Goal: Task Accomplishment & Management: Manage account settings

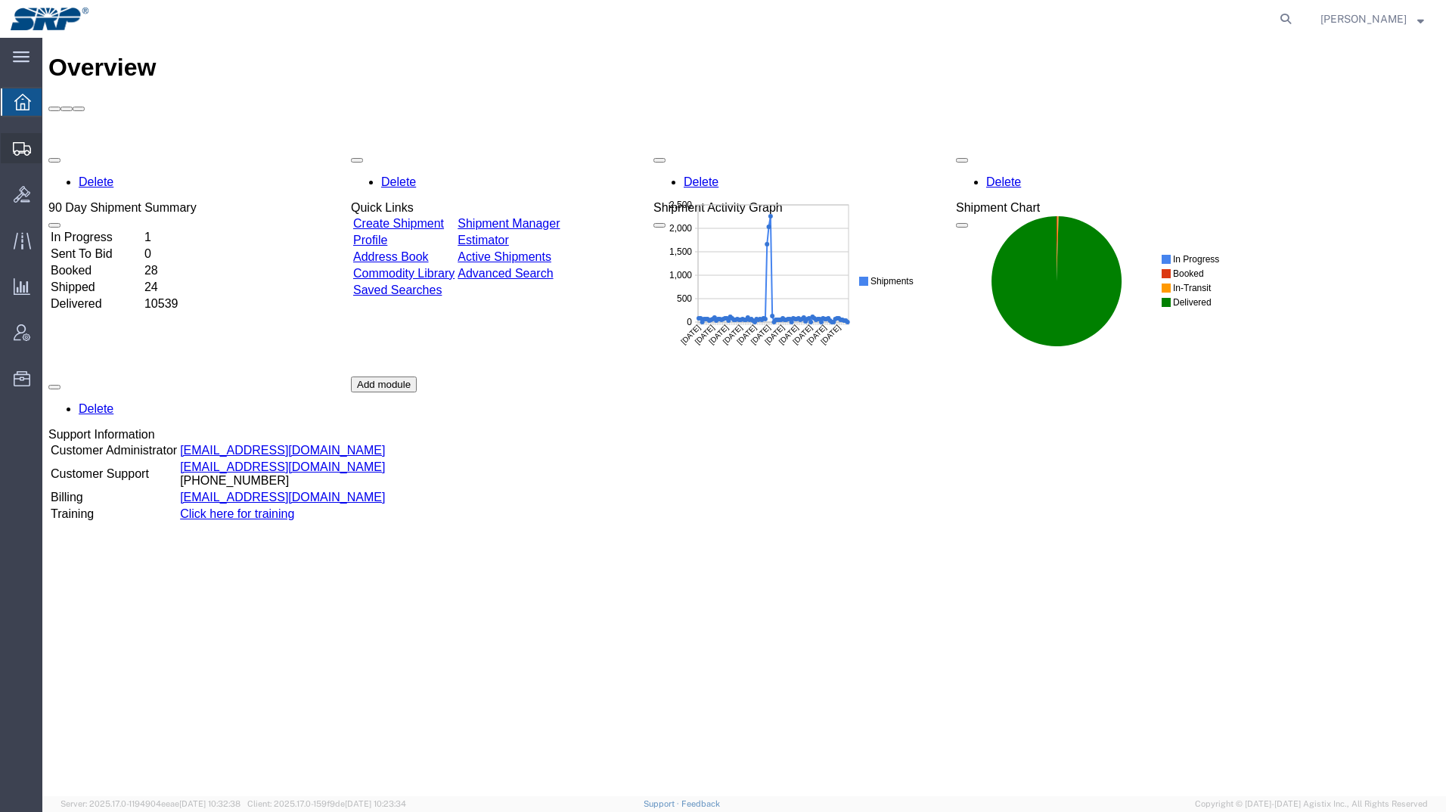
click at [6, 142] on div at bounding box center [22, 148] width 42 height 30
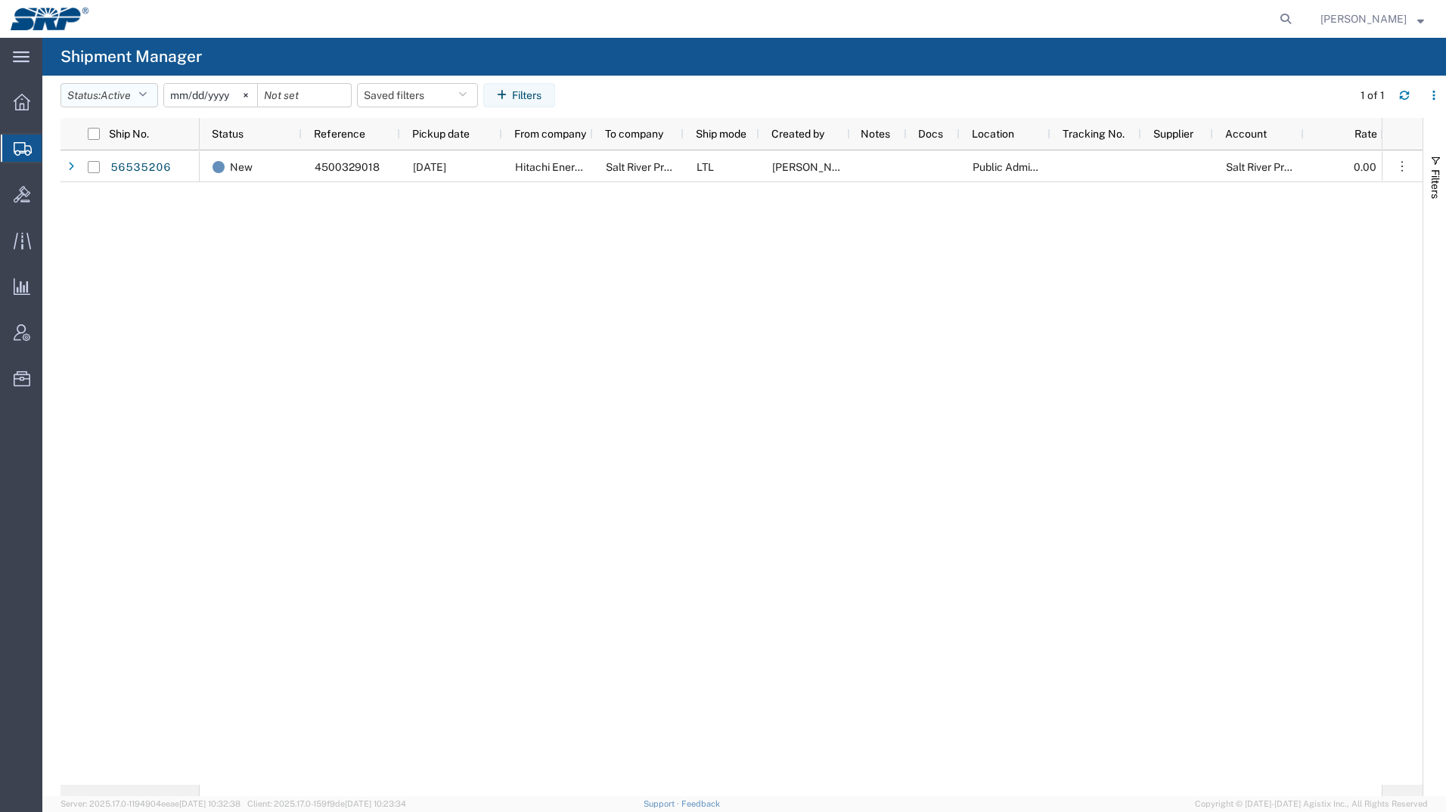
click at [92, 103] on button "Status: Active" at bounding box center [109, 95] width 98 height 24
click at [81, 182] on span "All" at bounding box center [149, 174] width 176 height 23
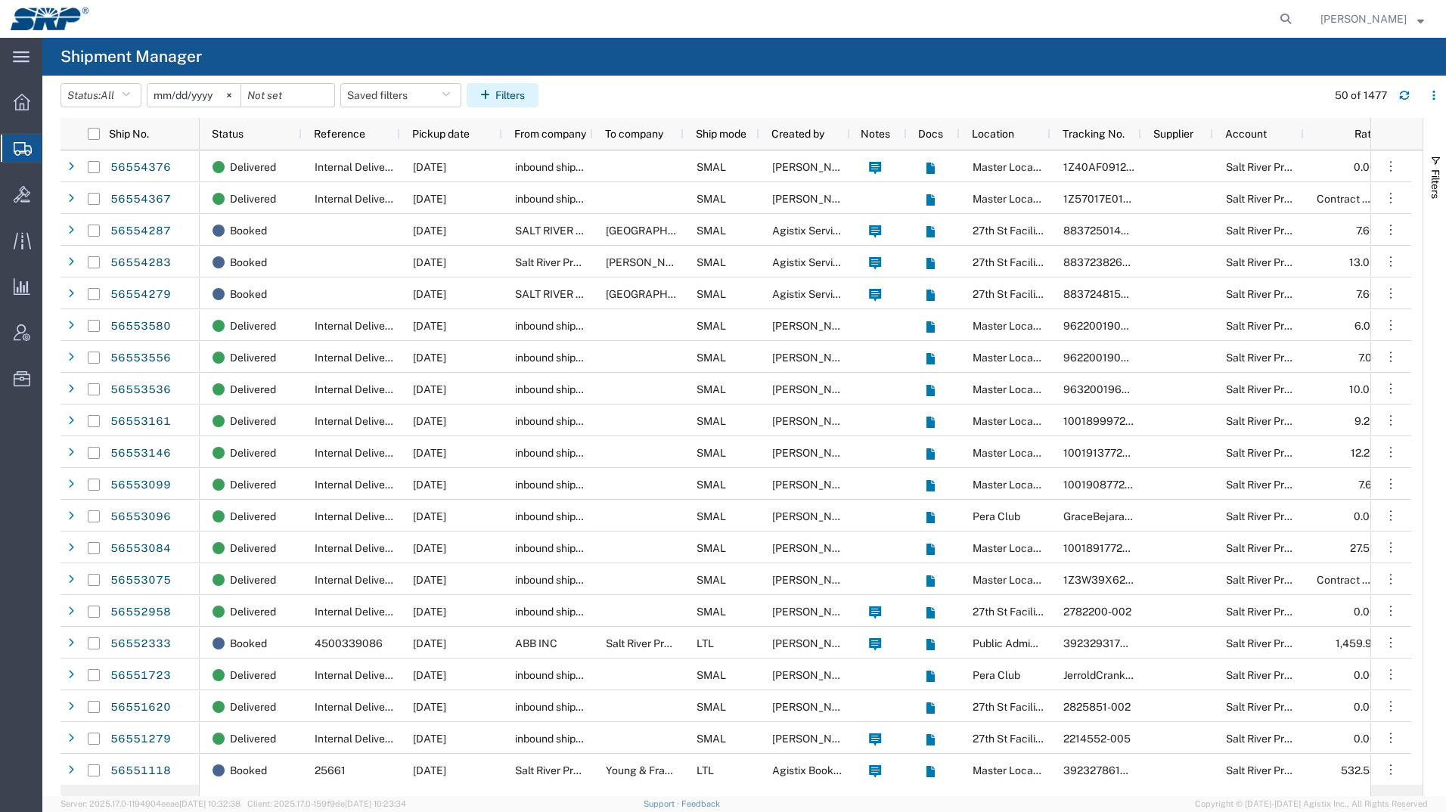
click at [504, 90] on button "Filters" at bounding box center [503, 95] width 72 height 24
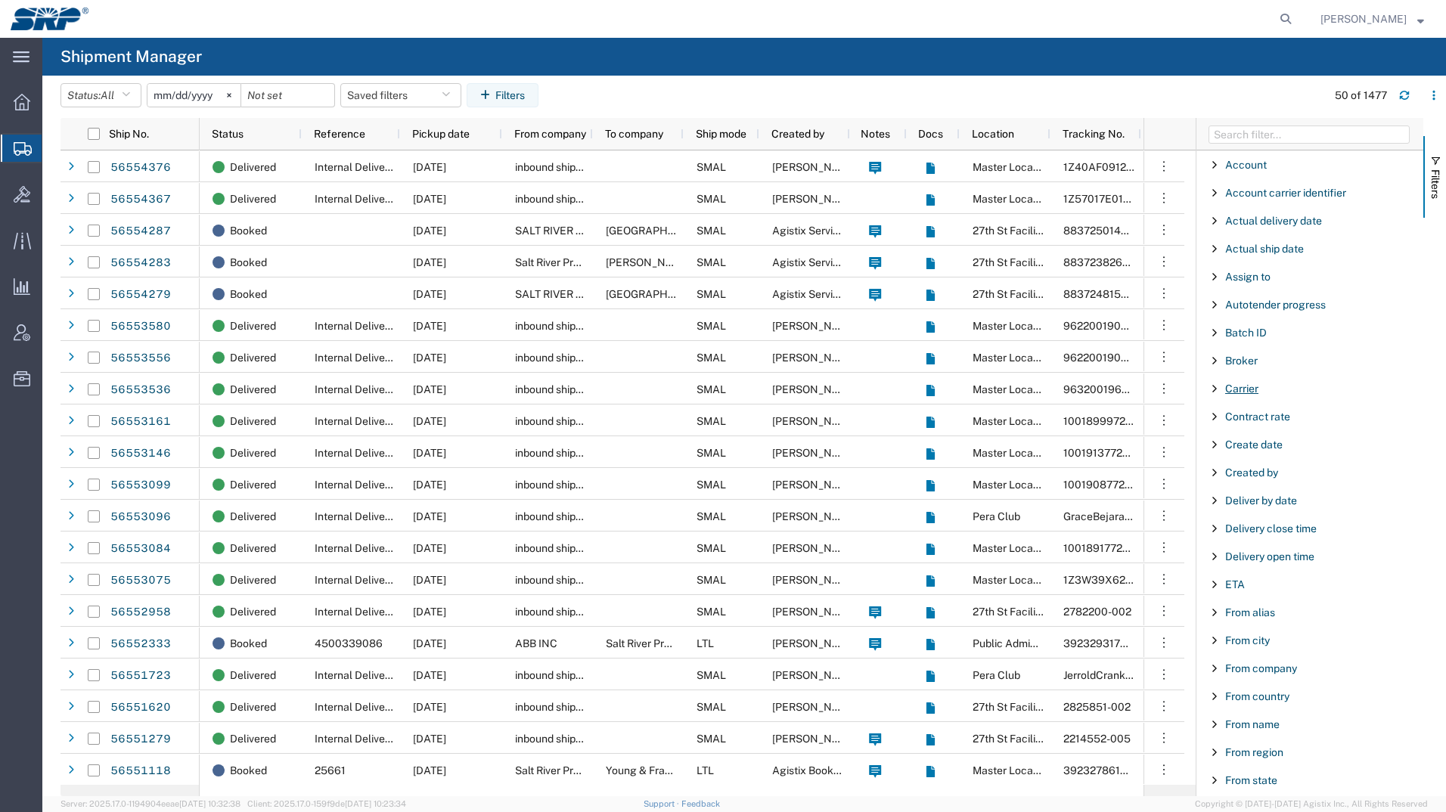
click at [1246, 393] on span "Carrier" at bounding box center [1241, 389] width 33 height 12
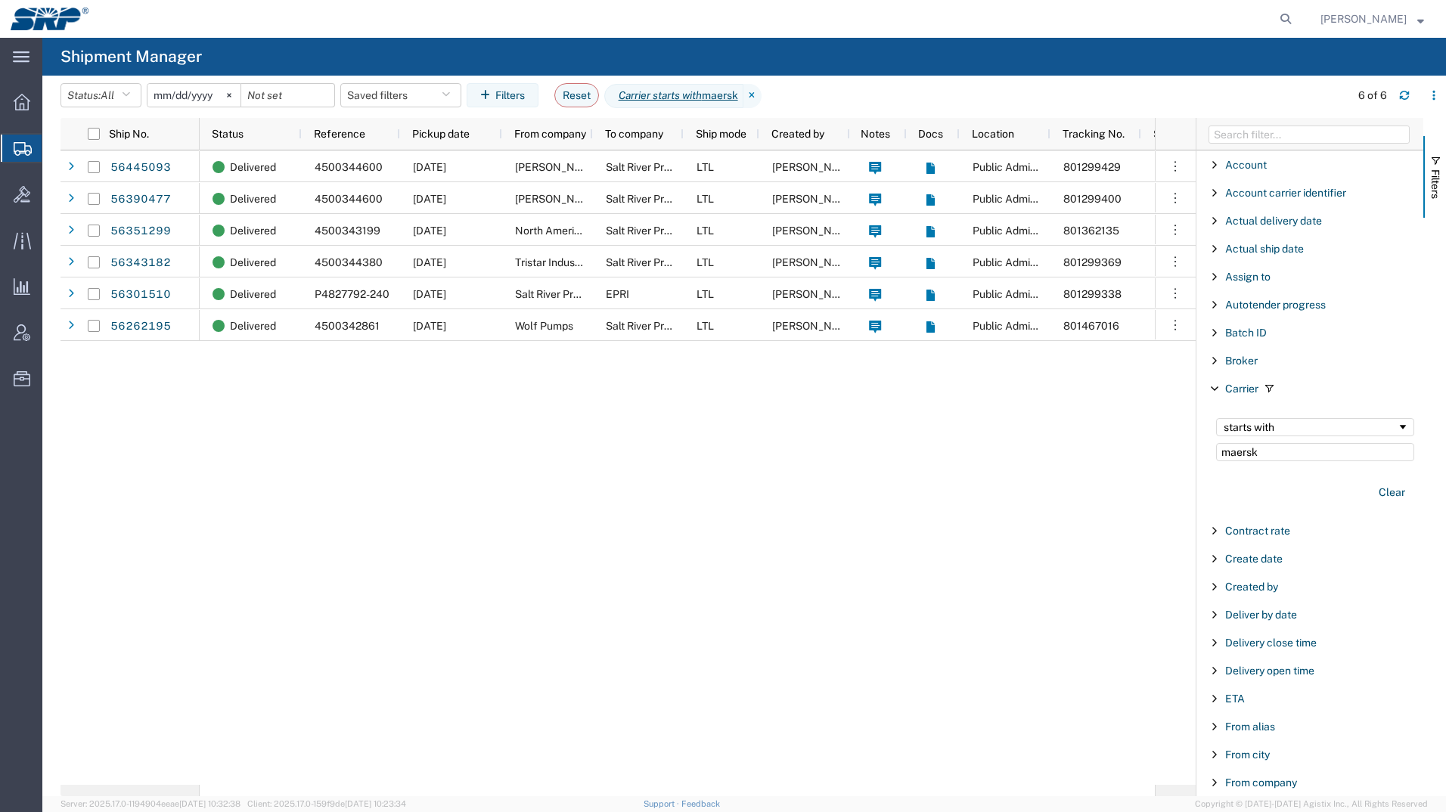
type input "maersk"
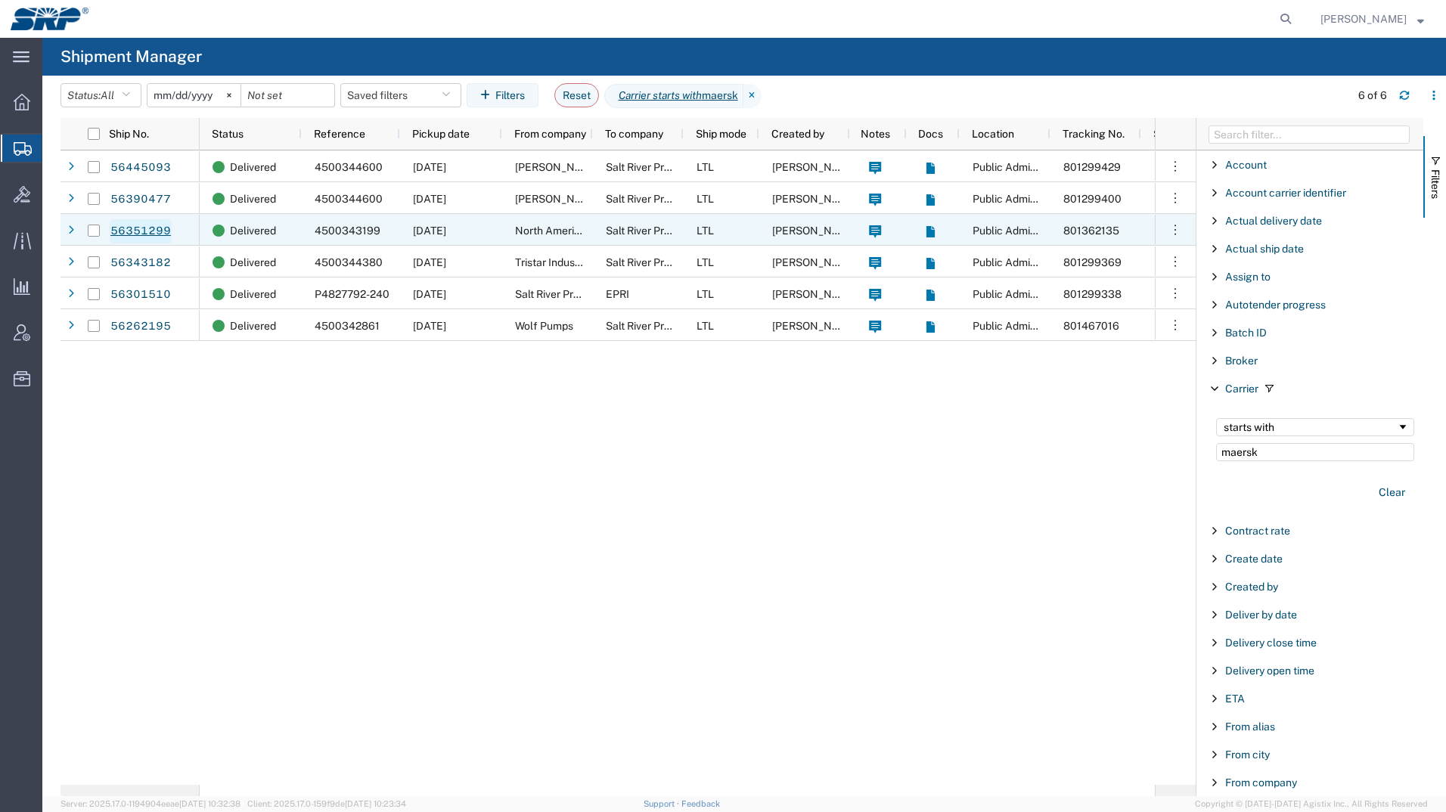
click at [147, 223] on link "56351299" at bounding box center [141, 231] width 62 height 24
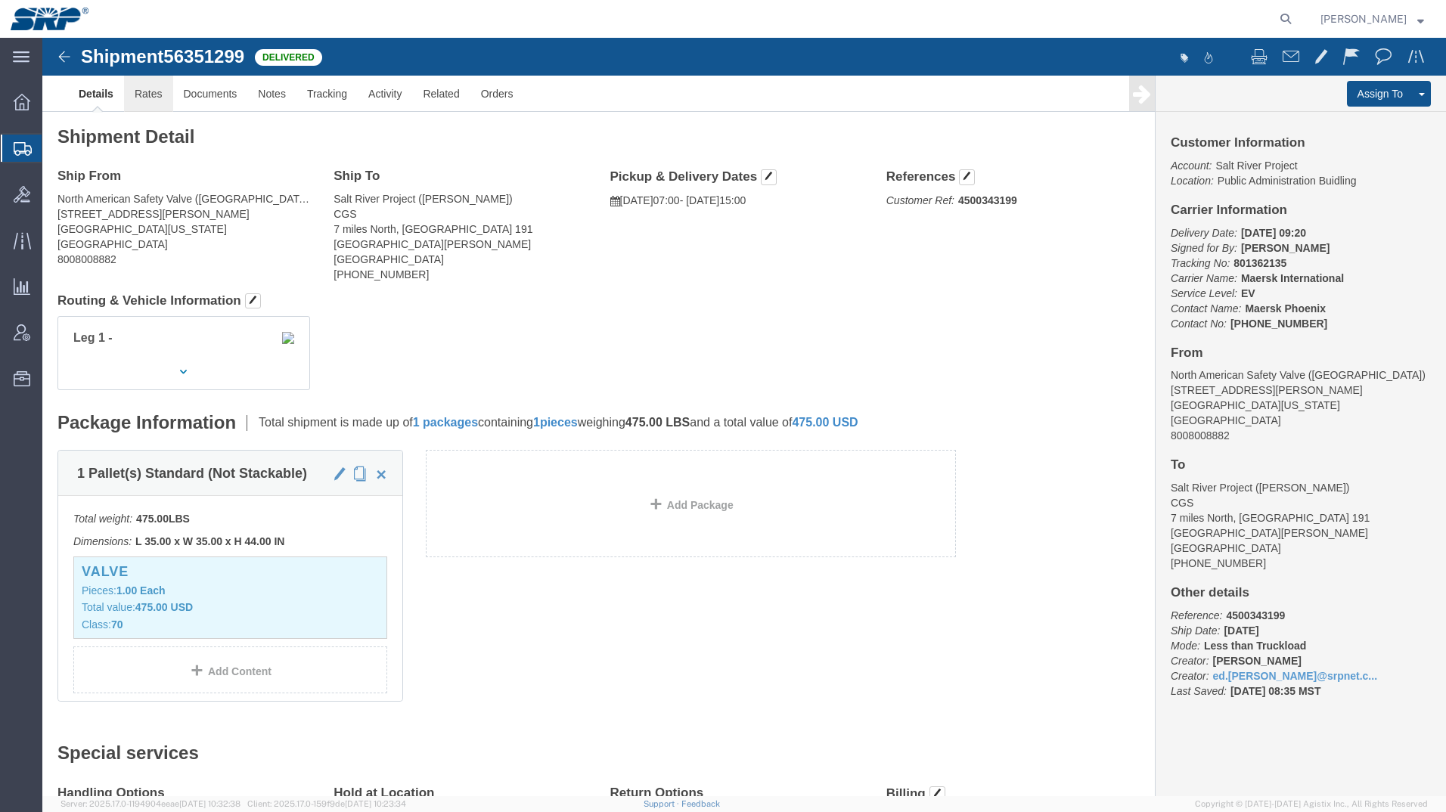
click link "Rates"
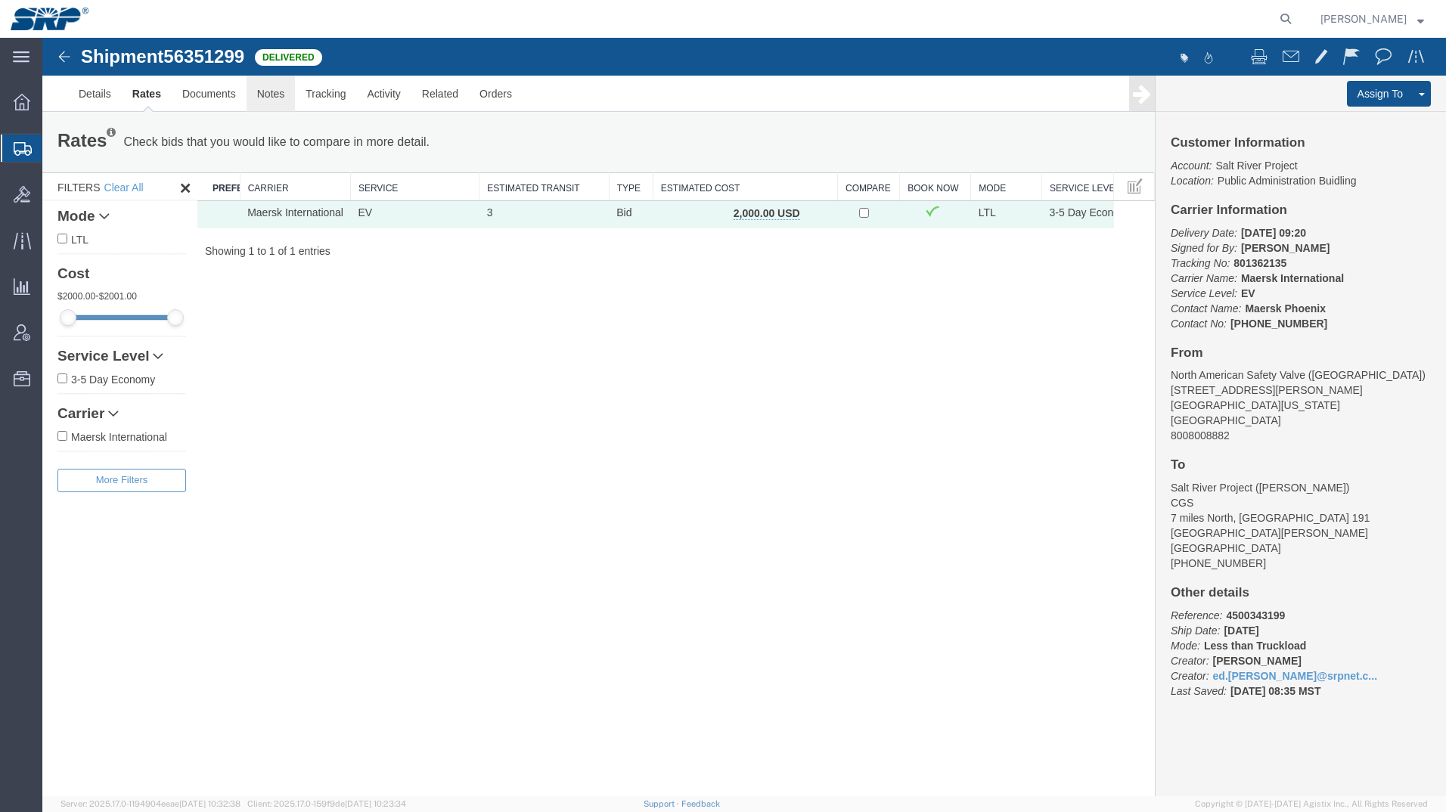
click at [267, 97] on link "Notes" at bounding box center [271, 94] width 49 height 36
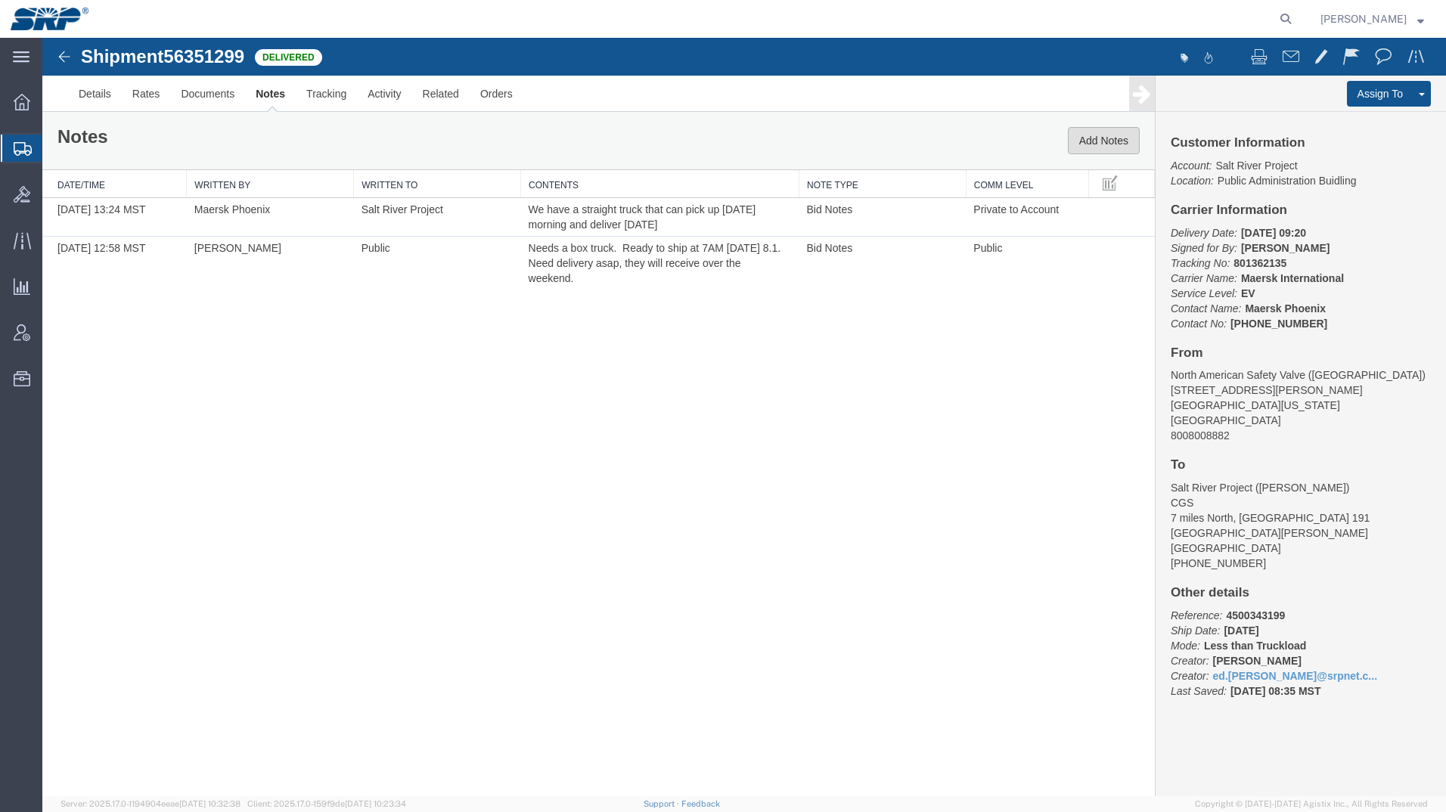
click at [1097, 143] on button "Add Notes" at bounding box center [1104, 140] width 72 height 27
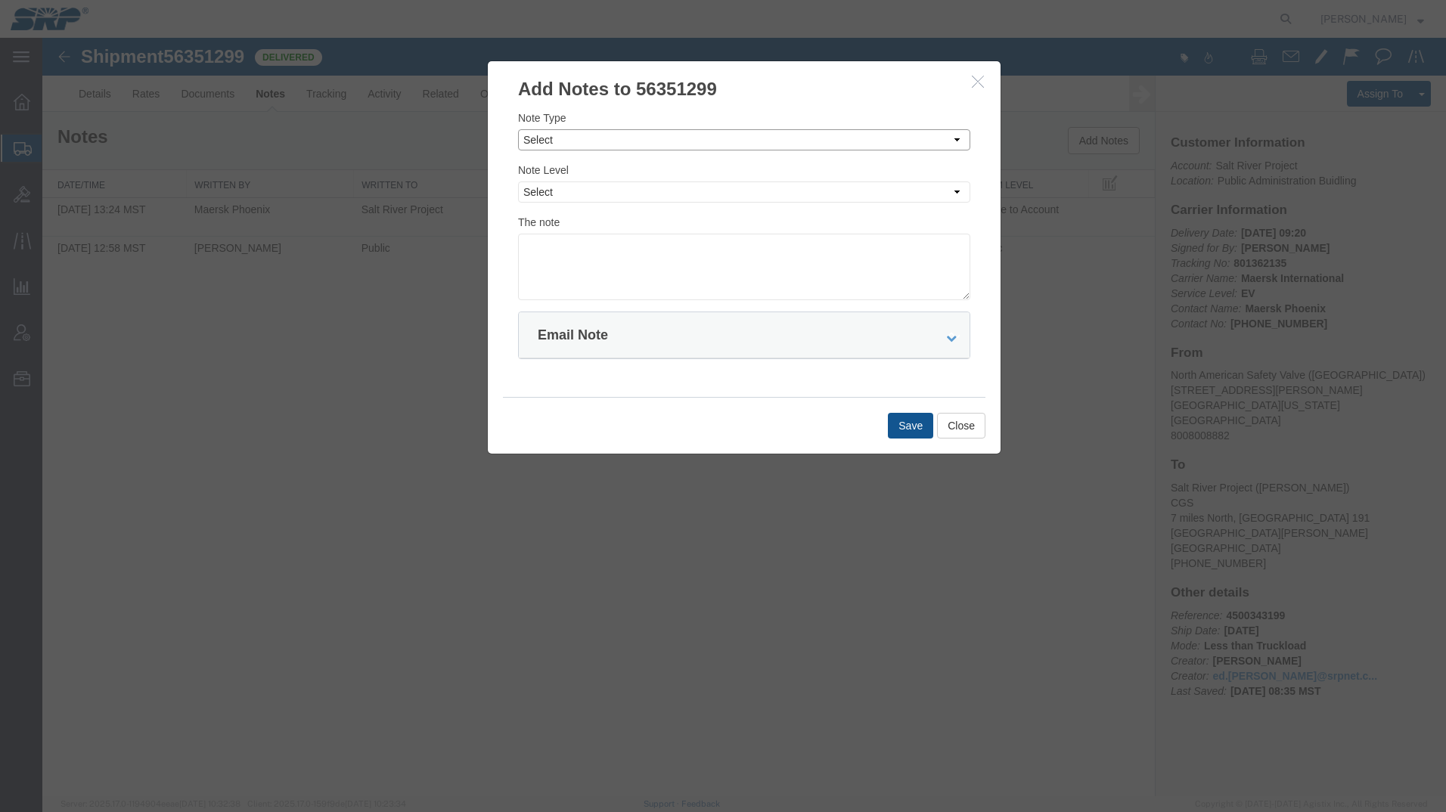
click at [569, 142] on select "Select Approval Bid Notes Carrier Change Notes Claim Notes Content Hazmat Notes…" at bounding box center [744, 139] width 452 height 21
select select "APPROVAL"
click at [518, 129] on select "Select Approval Bid Notes Carrier Change Notes Claim Notes Content Hazmat Notes…" at bounding box center [744, 139] width 452 height 21
click at [552, 197] on select "Select Private to Account Private to Vendor Public" at bounding box center [744, 191] width 452 height 21
select select "PRIVATE_TO_ACCOUNT"
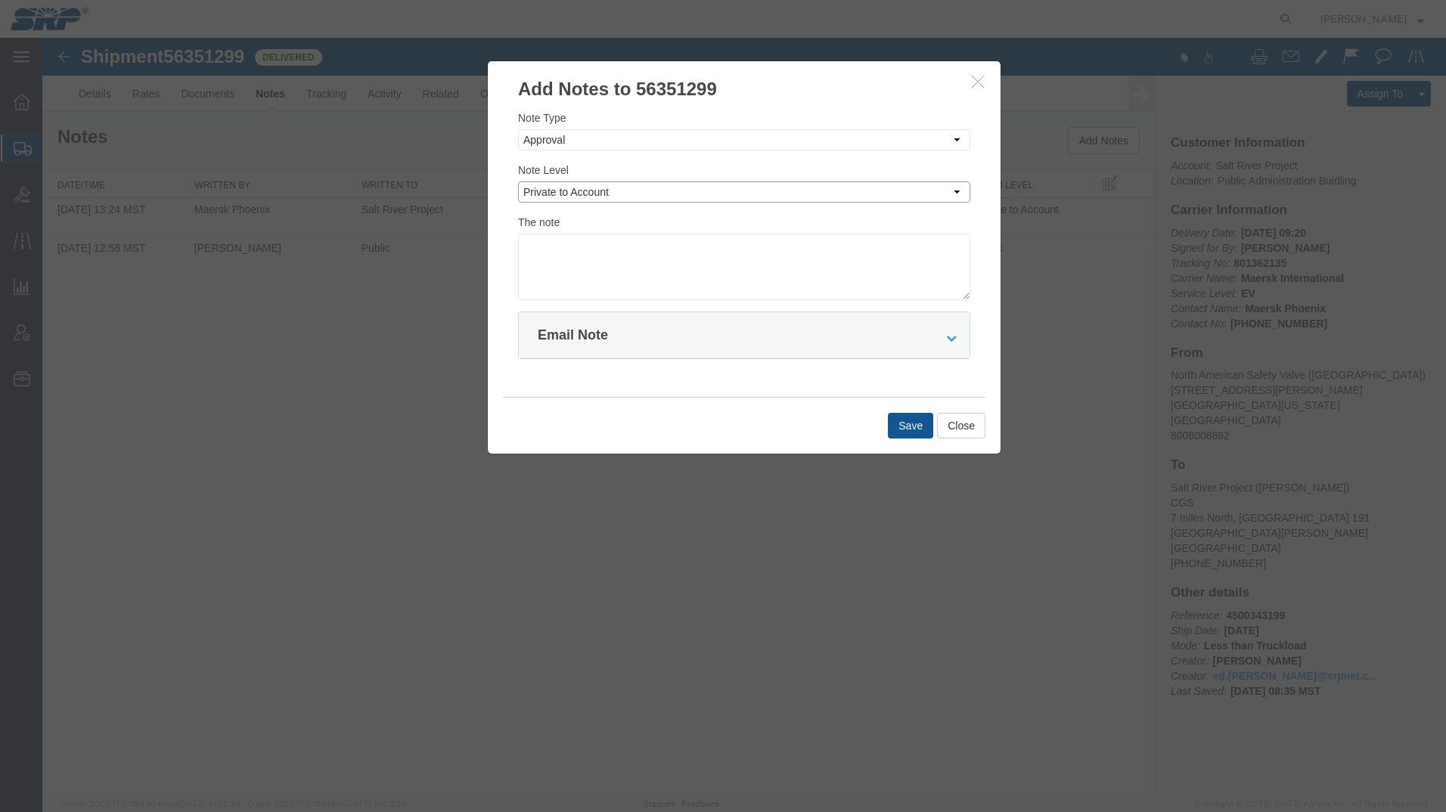
click at [518, 181] on select "Select Private to Account Private to Vendor Public" at bounding box center [744, 191] width 452 height 21
click at [551, 245] on textarea at bounding box center [744, 267] width 452 height 67
type textarea "801362135 $2000"
click at [906, 429] on button "Save" at bounding box center [910, 426] width 45 height 26
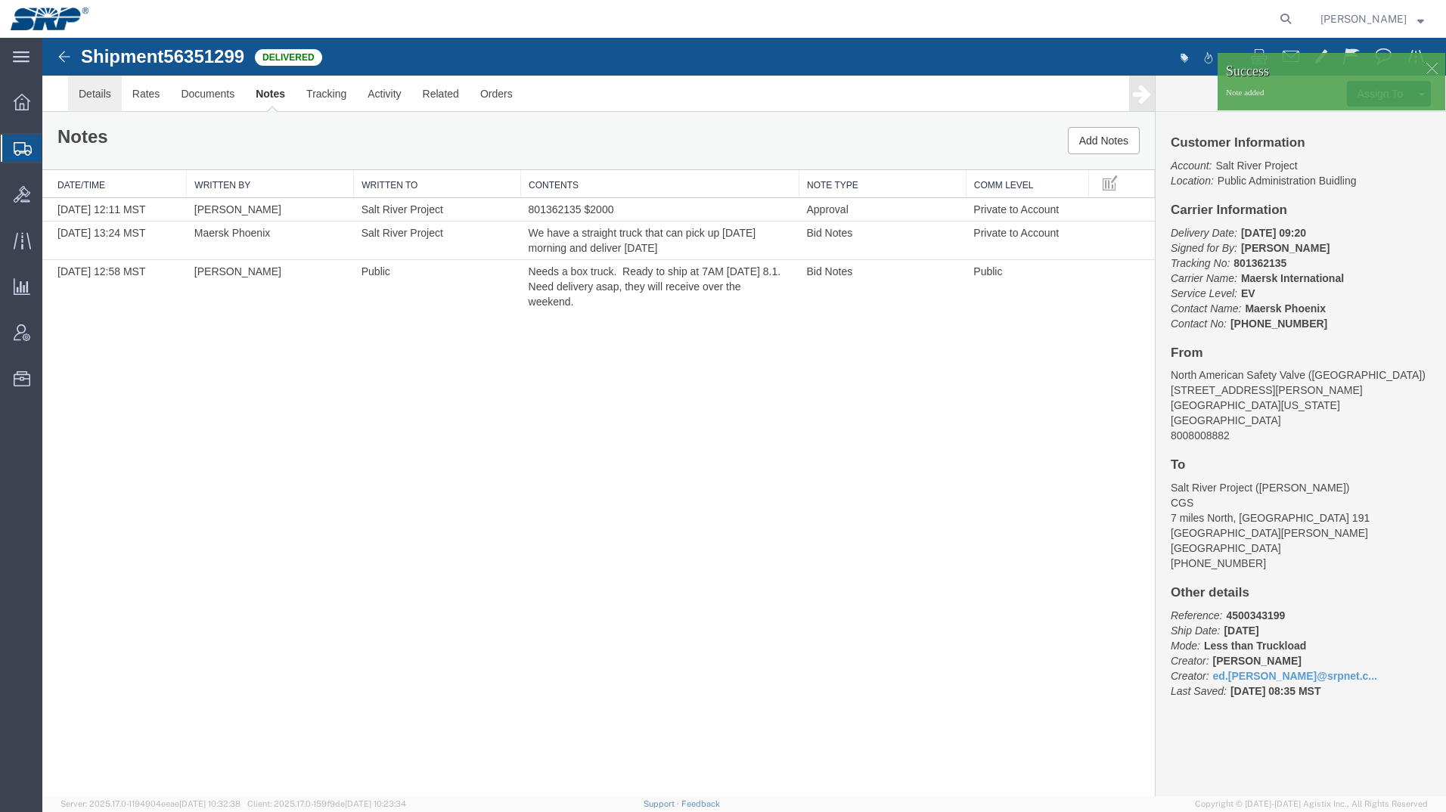
click at [89, 92] on link "Details" at bounding box center [95, 94] width 54 height 36
